Goal: Task Accomplishment & Management: Complete application form

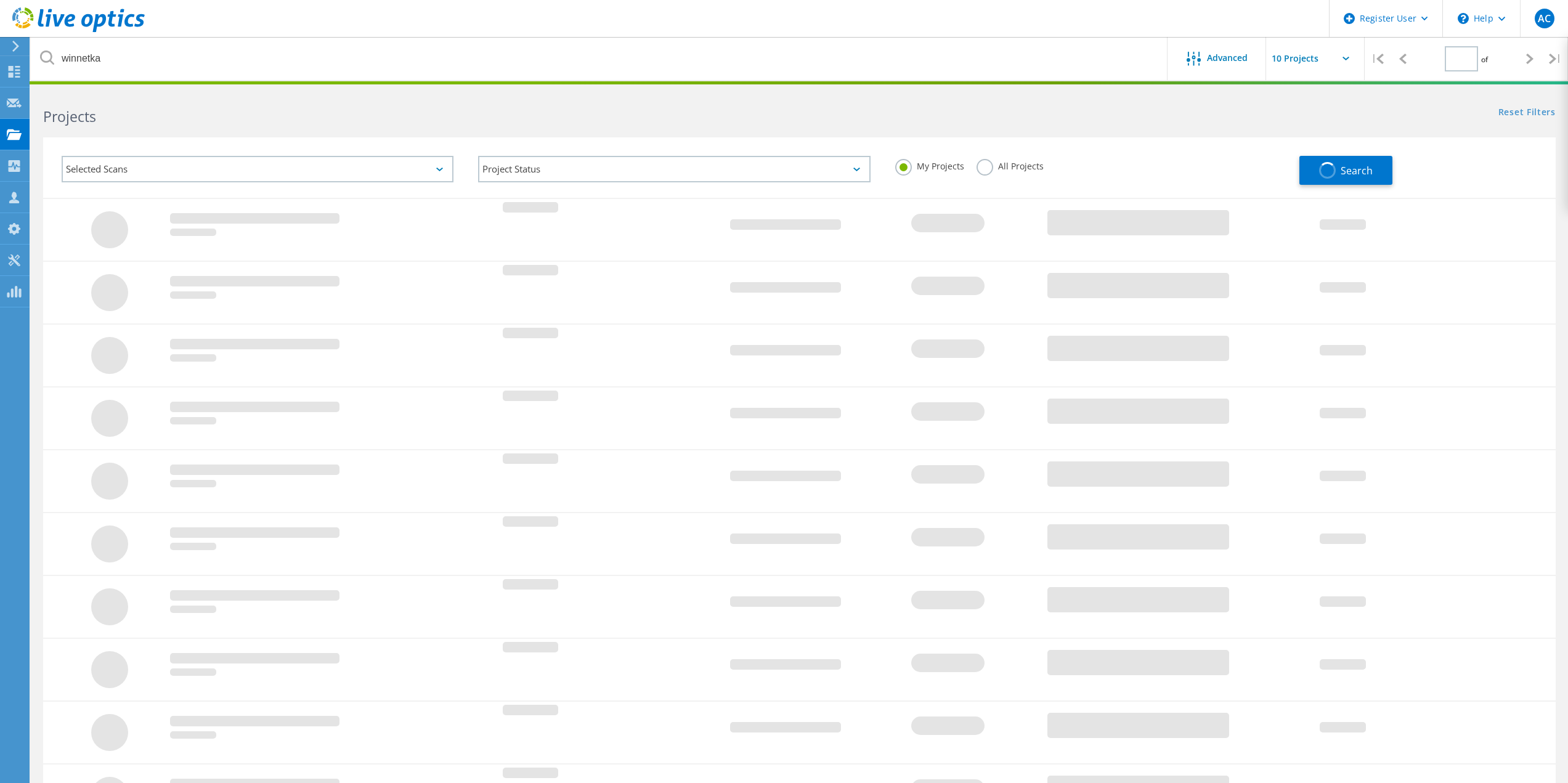
type input "1"
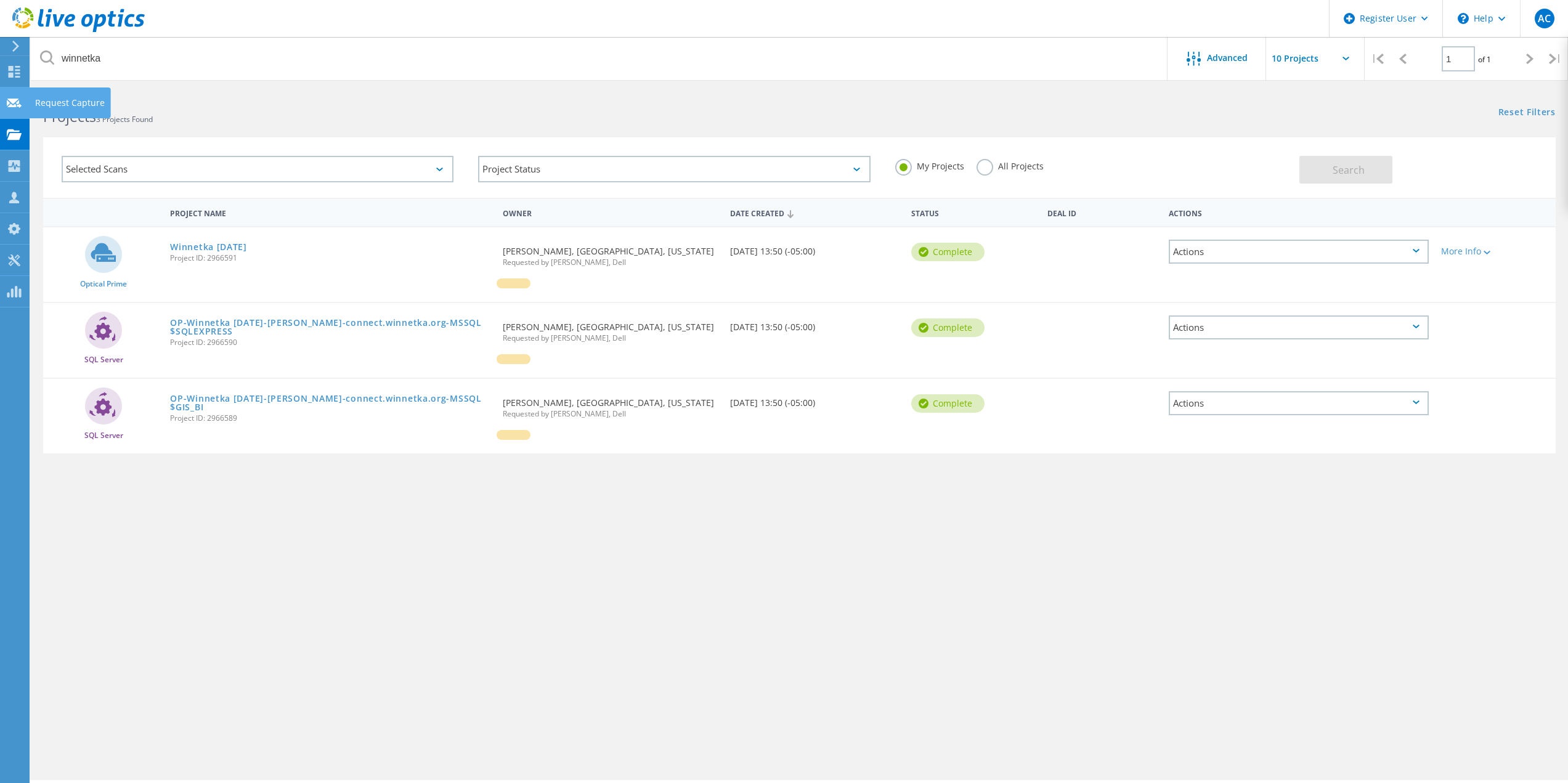
click at [10, 103] on icon at bounding box center [14, 103] width 14 height 12
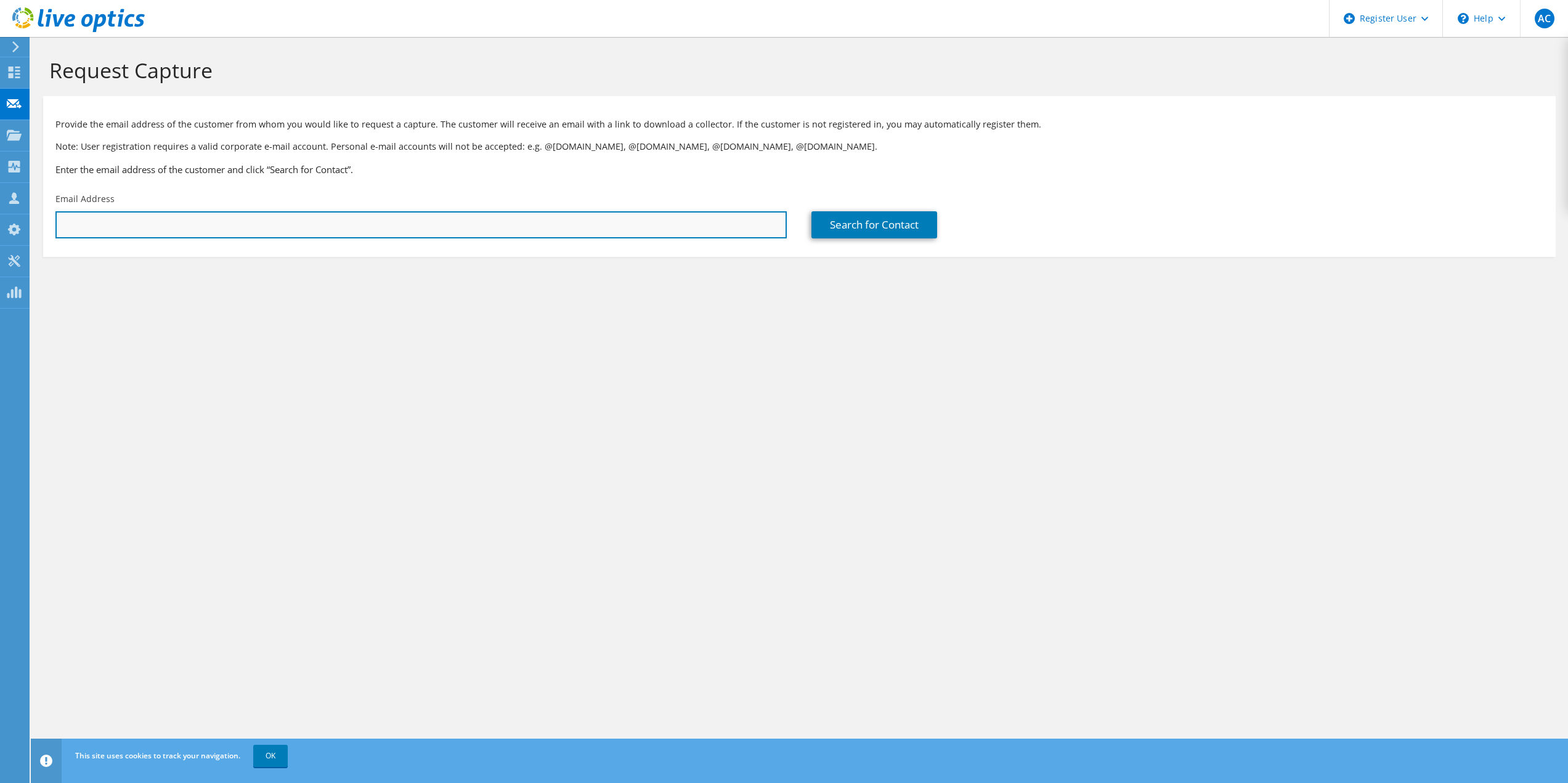
click at [331, 226] on input "text" at bounding box center [420, 225] width 731 height 27
paste input "[PERSON_NAME];"
drag, startPoint x: 181, startPoint y: 240, endPoint x: 180, endPoint y: 231, distance: 9.1
click at [181, 240] on div "Email Address [PERSON_NAME];" at bounding box center [421, 215] width 756 height 58
click at [180, 231] on input "Vincenzo Vaccarella;" at bounding box center [420, 225] width 731 height 27
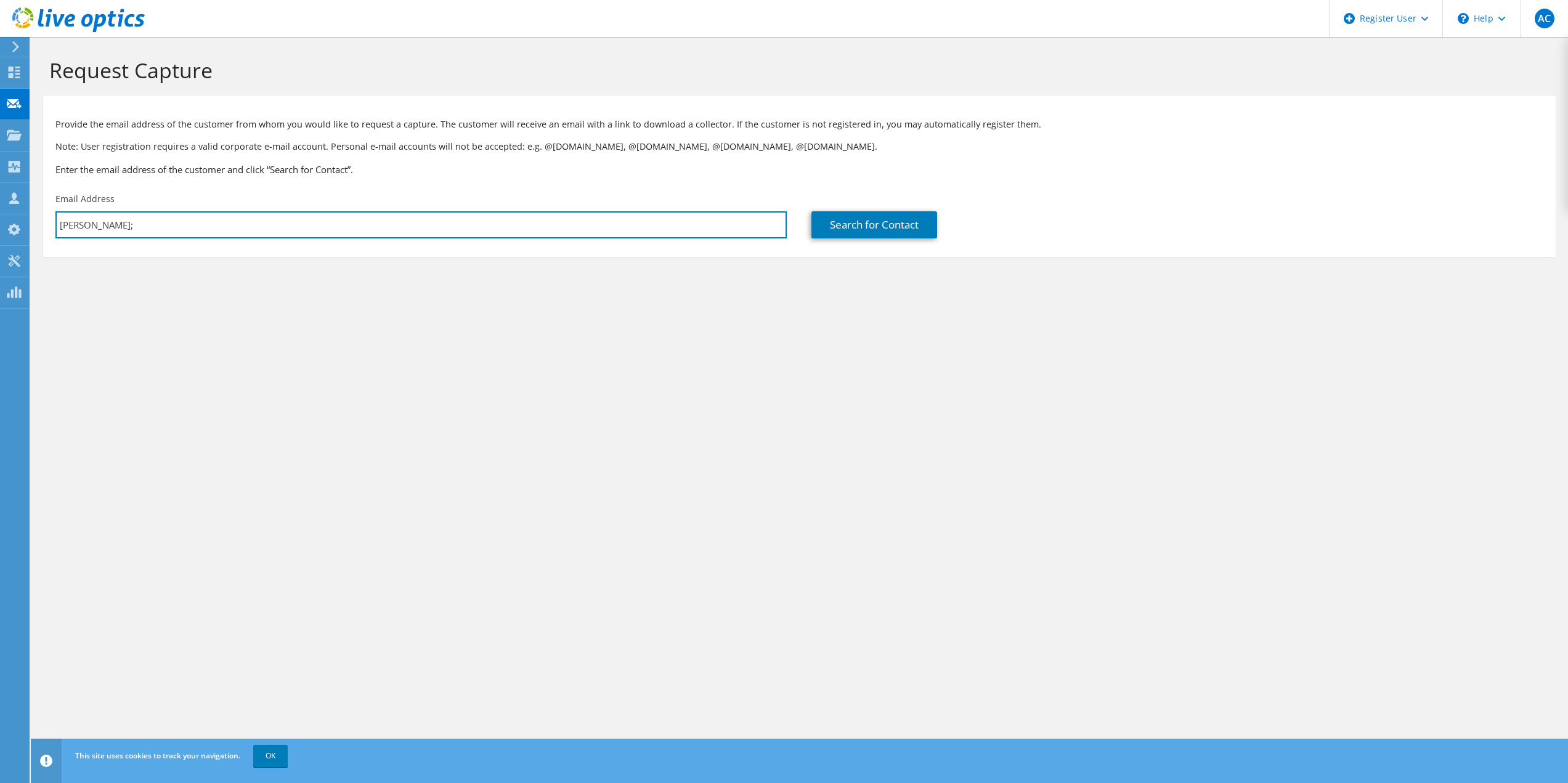
drag, startPoint x: 180, startPoint y: 231, endPoint x: 41, endPoint y: 237, distance: 139.1
click at [41, 237] on section "Request Capture Provide the email address of the customer from whom you would l…" at bounding box center [798, 178] width 1537 height 282
paste input "vvaccarella@ricondo.com"
type input "vvaccarella@ricondo.com"
click at [854, 216] on link "Search for Contact" at bounding box center [874, 225] width 126 height 27
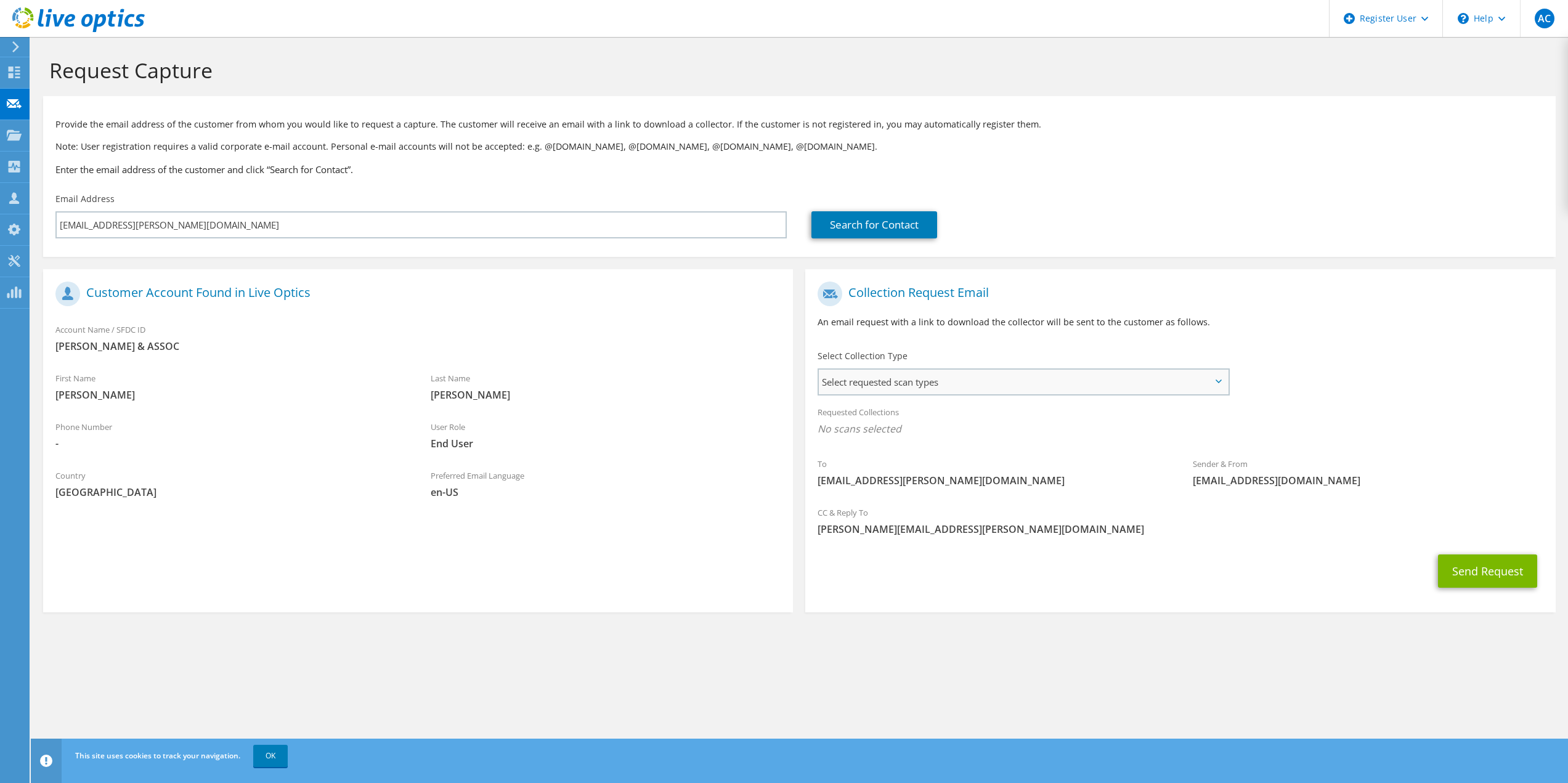
click at [1069, 385] on span "Select requested scan types" at bounding box center [1023, 382] width 408 height 25
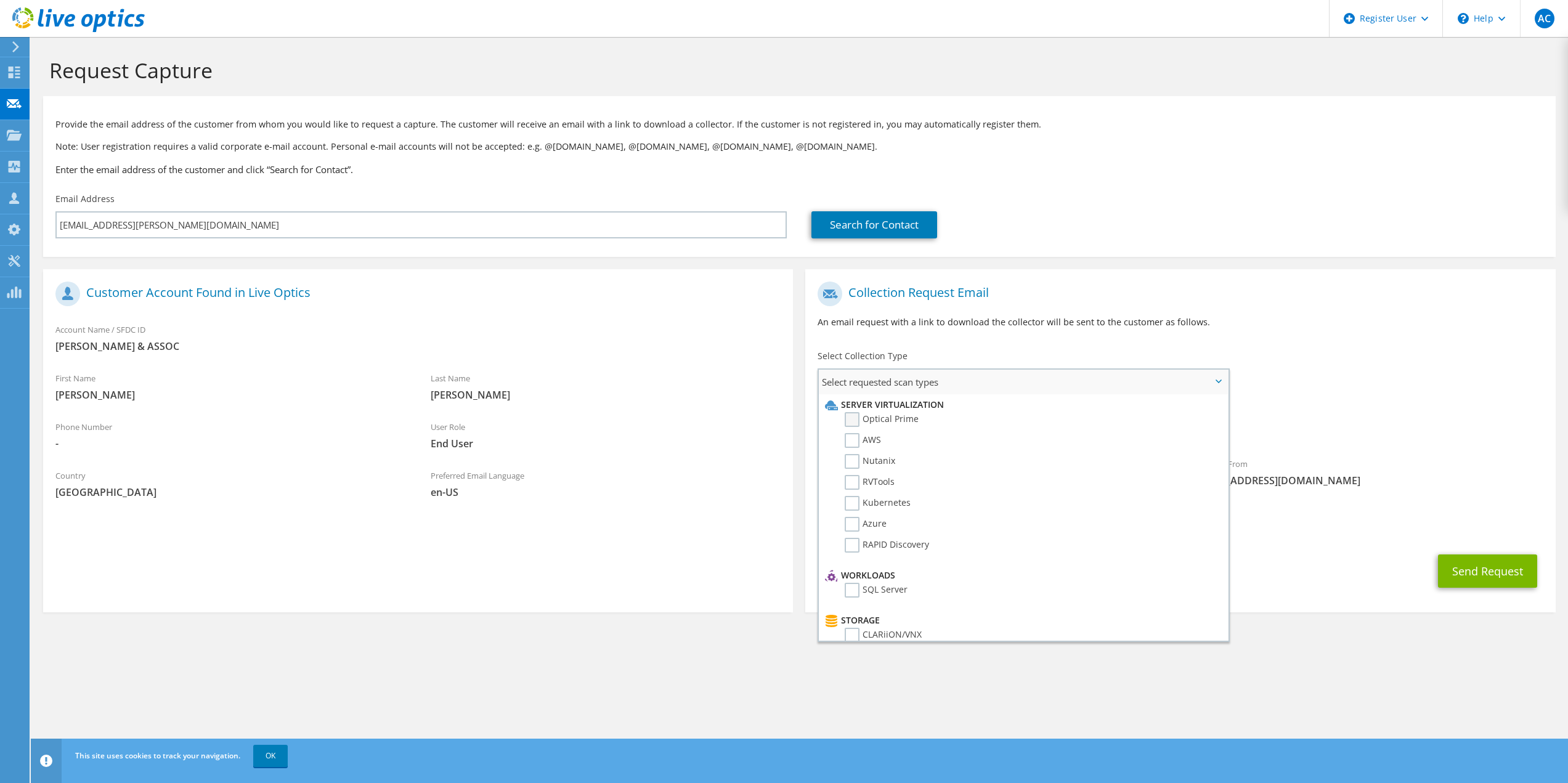
click at [886, 419] on label "Optical Prime" at bounding box center [882, 420] width 74 height 14
click at [0, 0] on input "Optical Prime" at bounding box center [0, 0] width 0 height 0
click at [1353, 391] on div "To vvaccarella@ricondo.com Sender & From liveoptics@liveoptics.com" at bounding box center [1180, 389] width 750 height 228
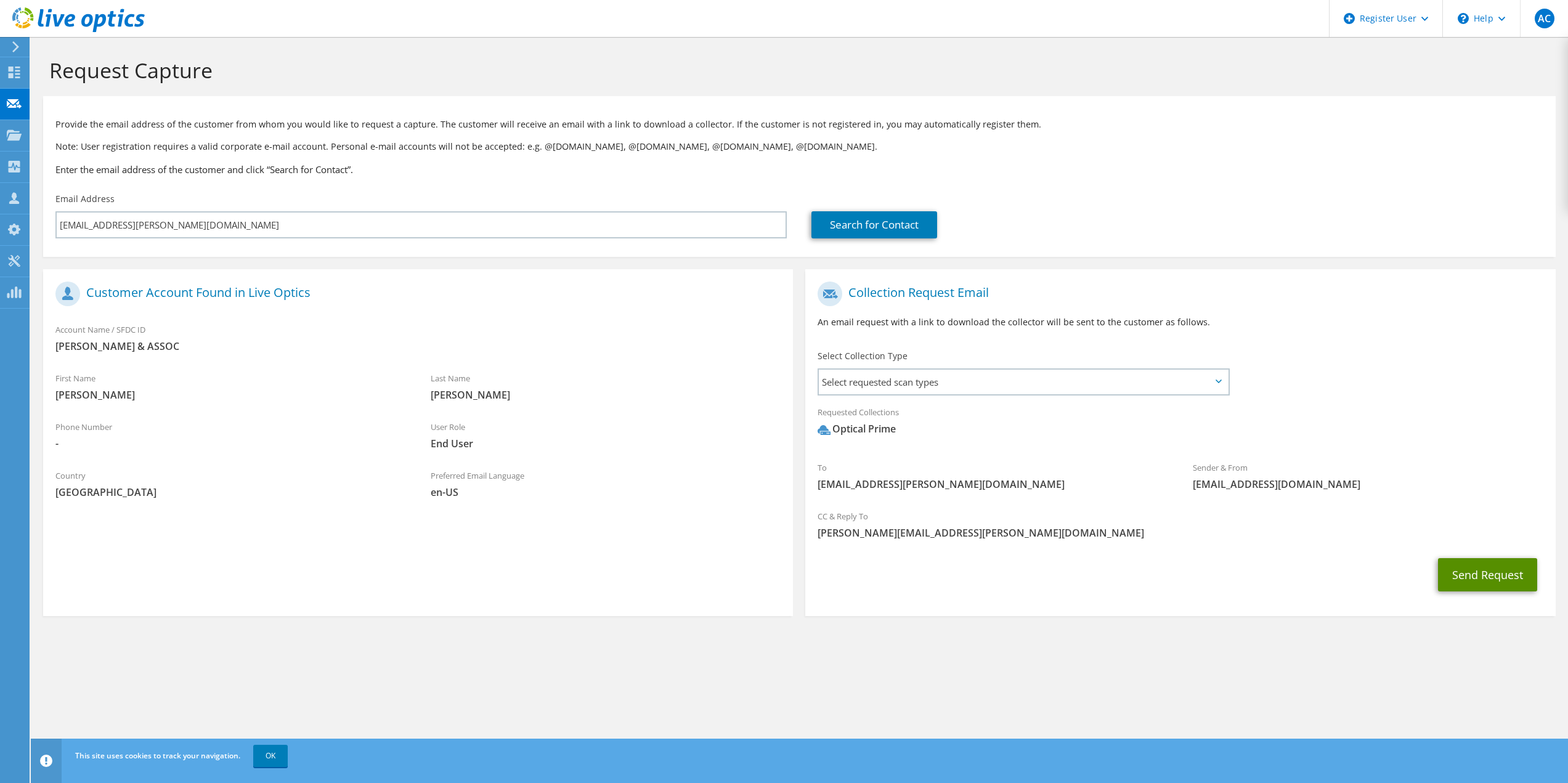
click at [1458, 576] on button "Send Request" at bounding box center [1488, 575] width 99 height 34
